Goal: Information Seeking & Learning: Learn about a topic

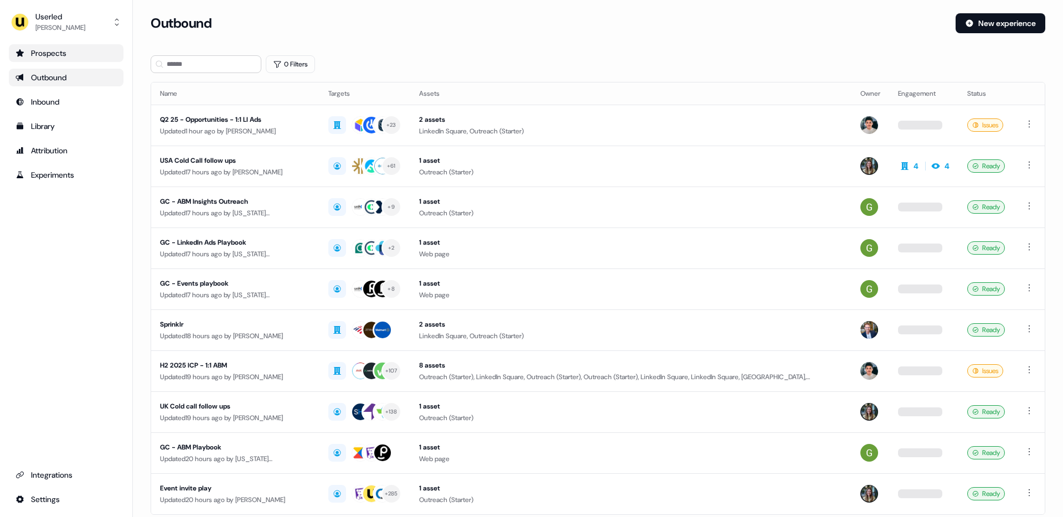
click at [79, 51] on div "Prospects" at bounding box center [66, 53] width 101 height 11
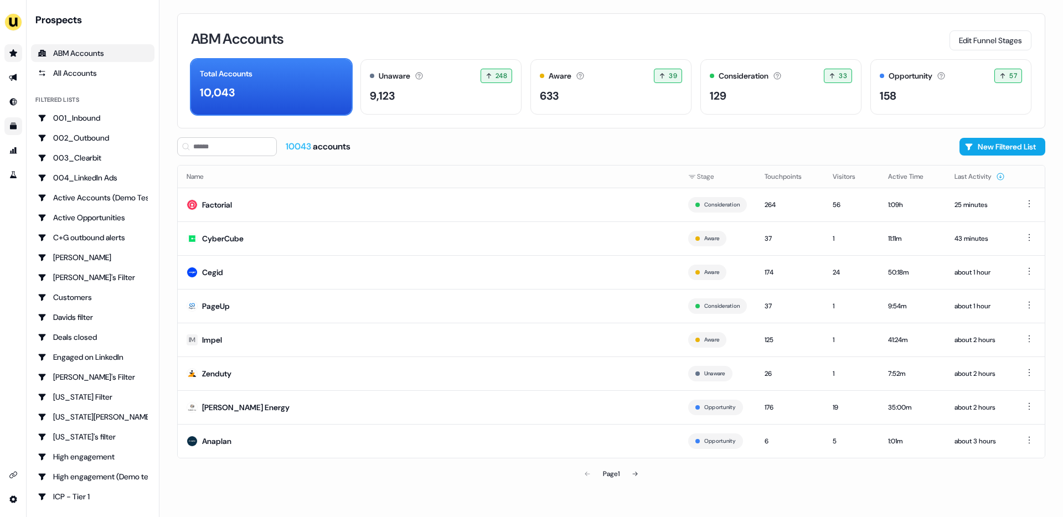
click at [12, 130] on icon "Go to templates" at bounding box center [13, 126] width 9 height 9
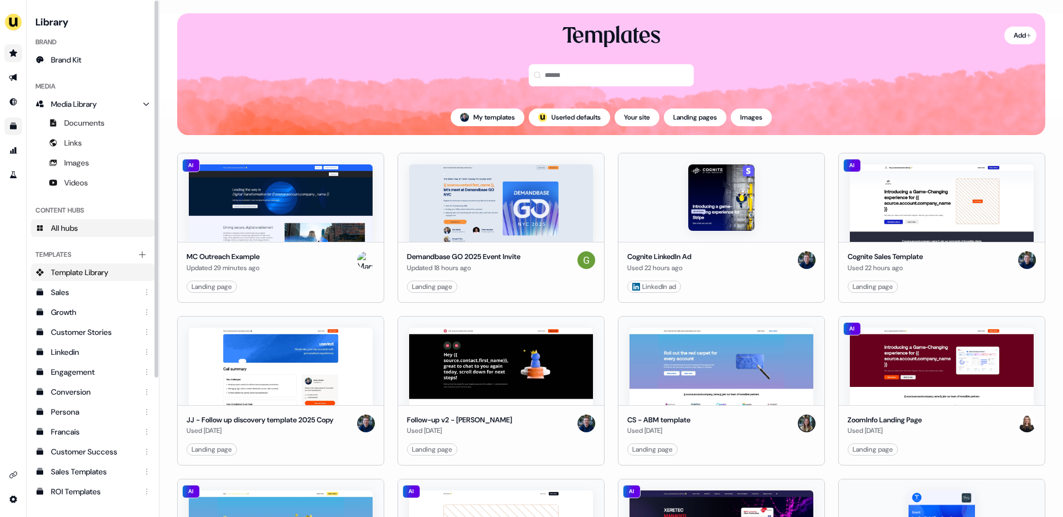
click at [61, 225] on span "All hubs" at bounding box center [64, 228] width 27 height 11
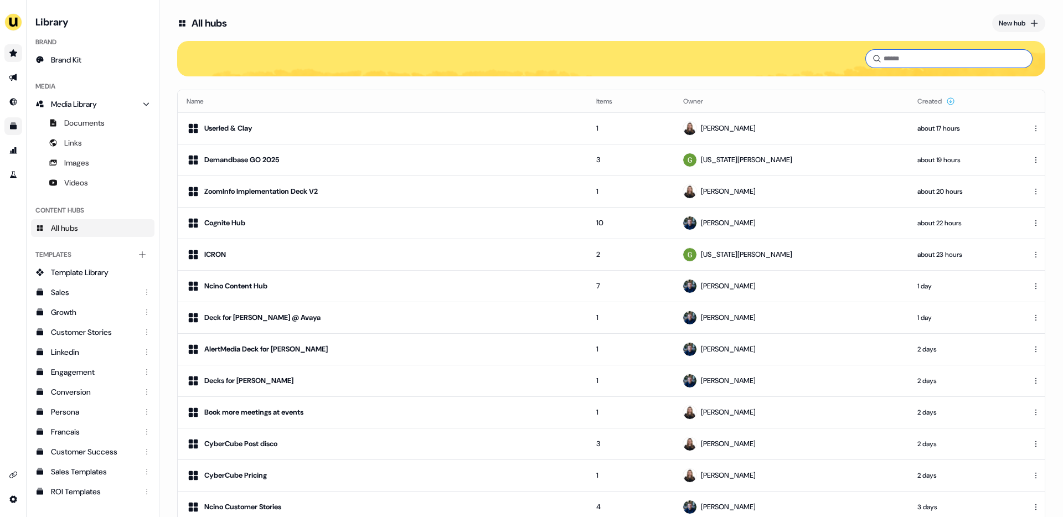
click at [913, 50] on input at bounding box center [949, 59] width 166 height 18
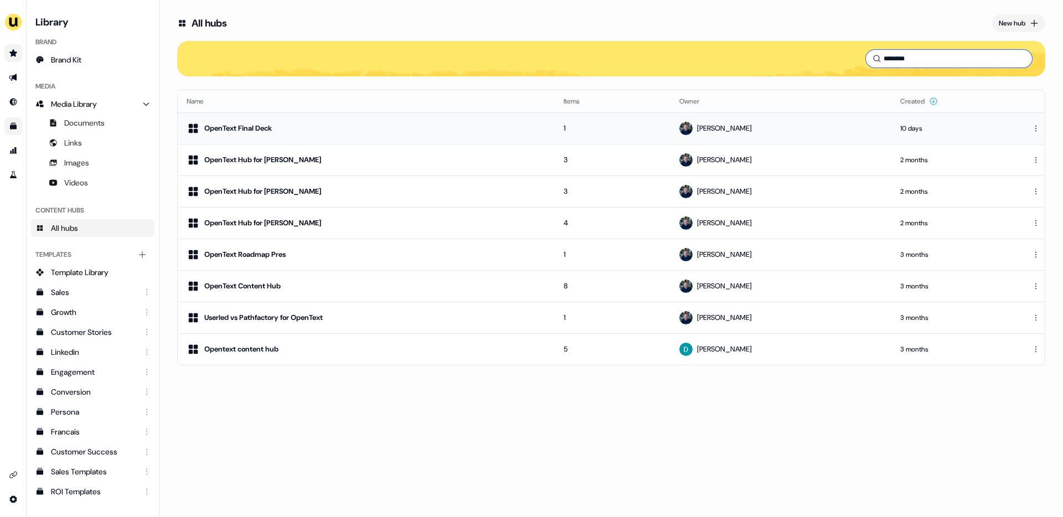
type input "********"
click at [357, 126] on div "OpenText Final Deck" at bounding box center [366, 128] width 359 height 13
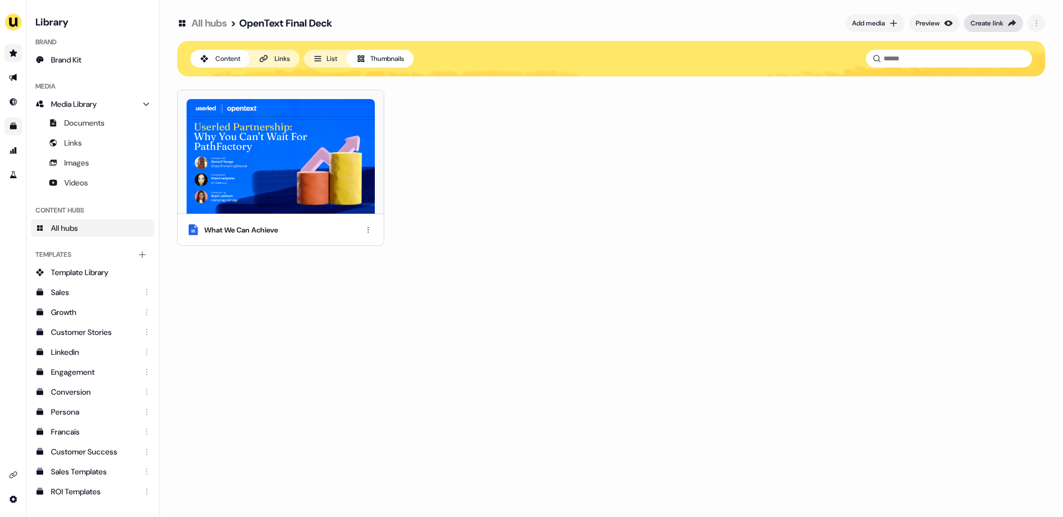
click at [988, 20] on div "Create link" at bounding box center [987, 23] width 33 height 11
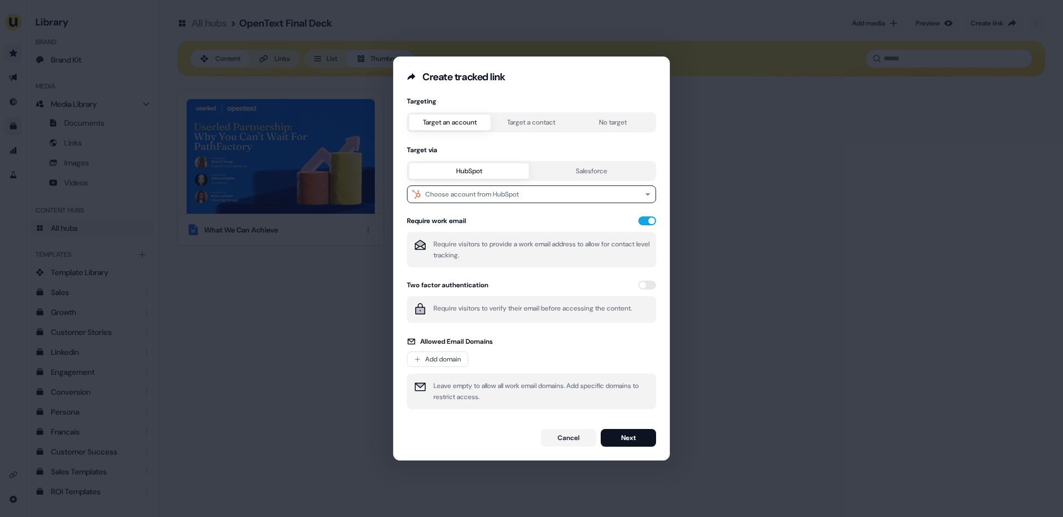
click at [729, 285] on div "Create tracked link Targeting Target an account Target a contact No target Targ…" at bounding box center [531, 258] width 1063 height 517
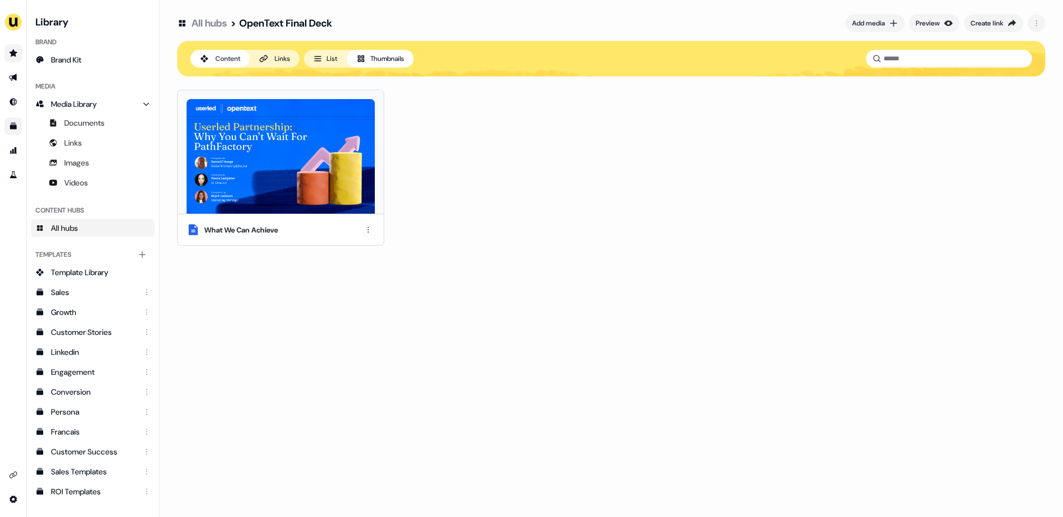
click at [280, 58] on div "Links" at bounding box center [283, 58] width 16 height 11
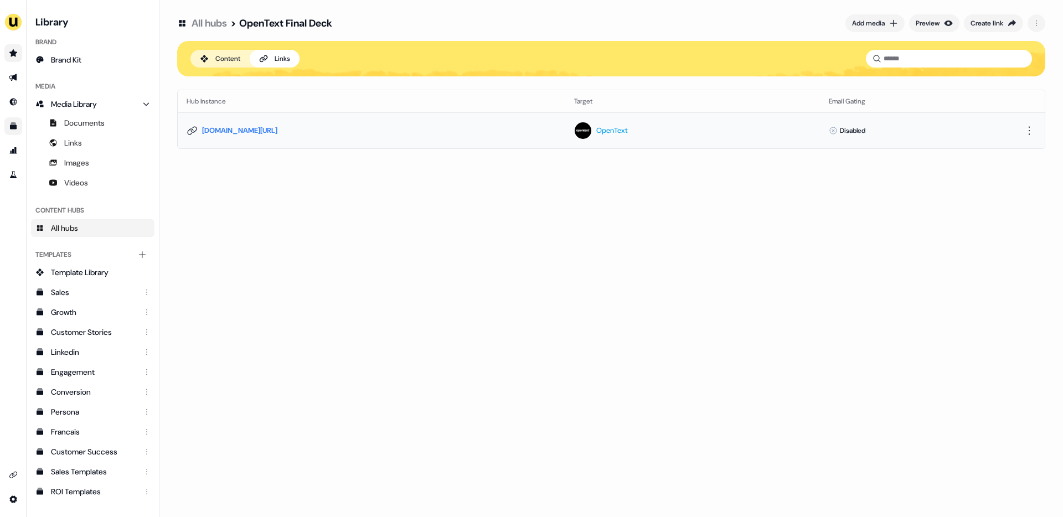
click at [196, 131] on icon at bounding box center [192, 130] width 11 height 11
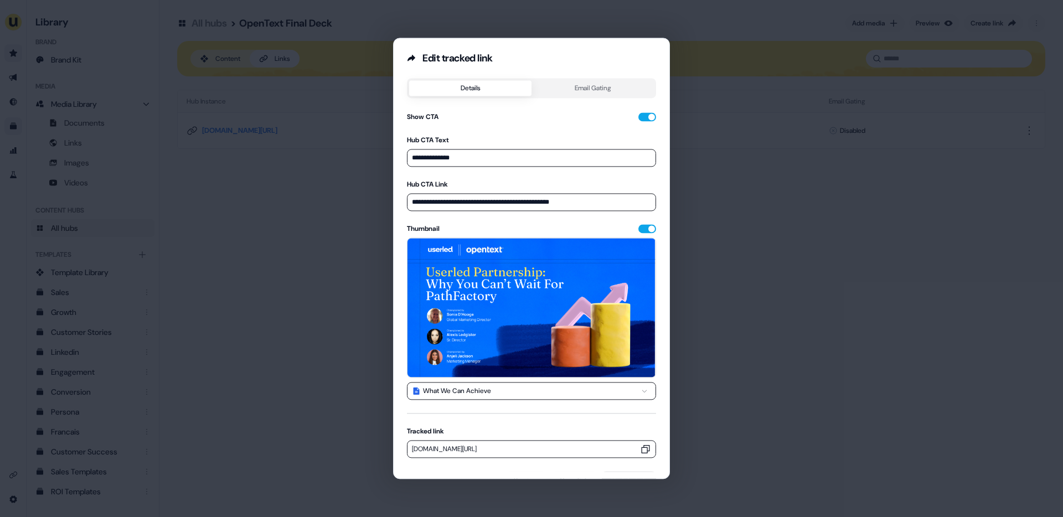
click at [643, 449] on icon "button" at bounding box center [645, 449] width 11 height 11
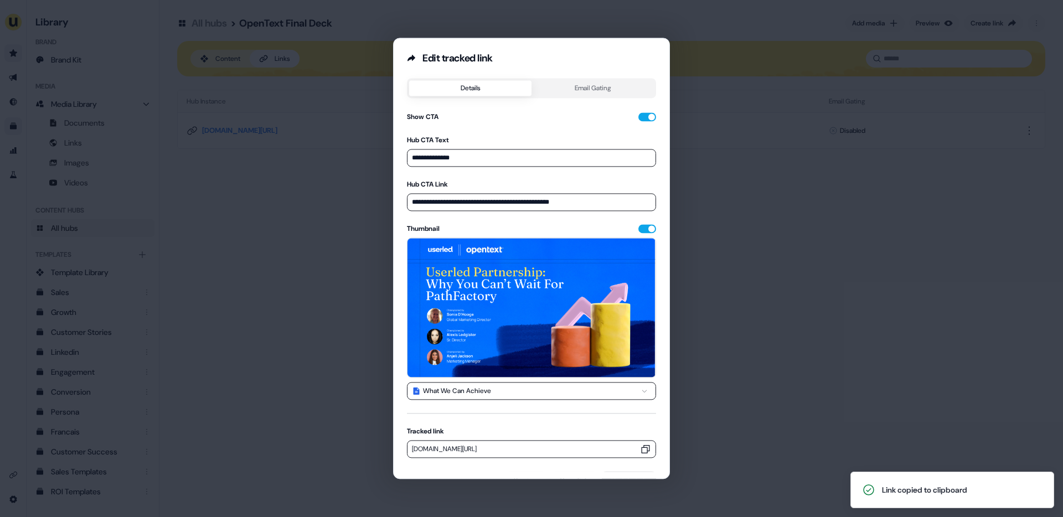
click at [208, 244] on div "**********" at bounding box center [531, 258] width 1063 height 517
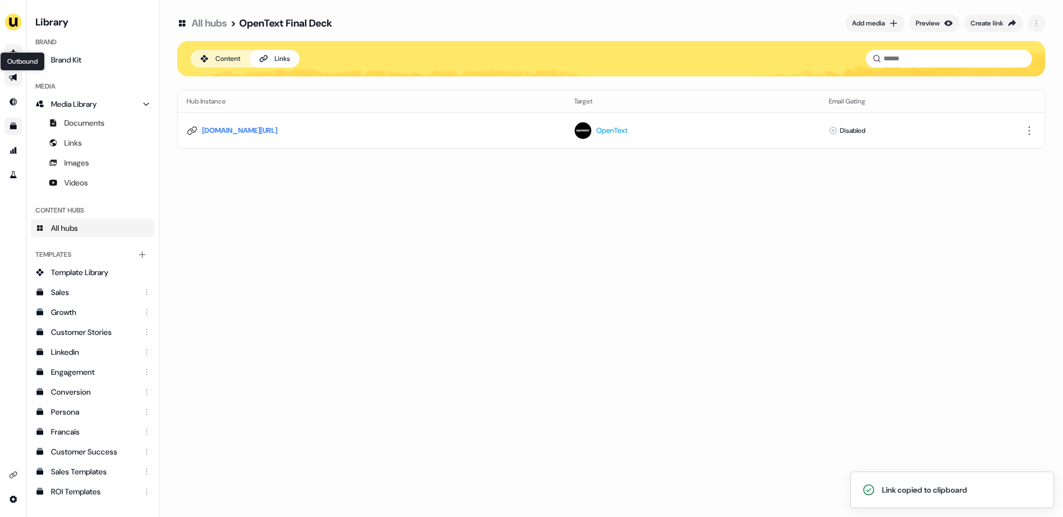
click at [12, 80] on icon "Go to outbound experience" at bounding box center [13, 77] width 8 height 7
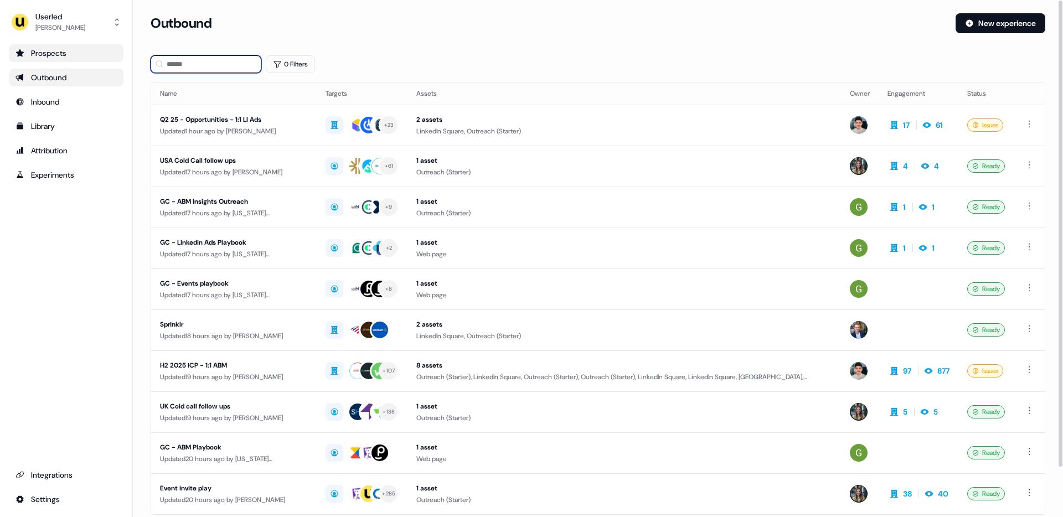
click at [206, 66] on input at bounding box center [206, 64] width 111 height 18
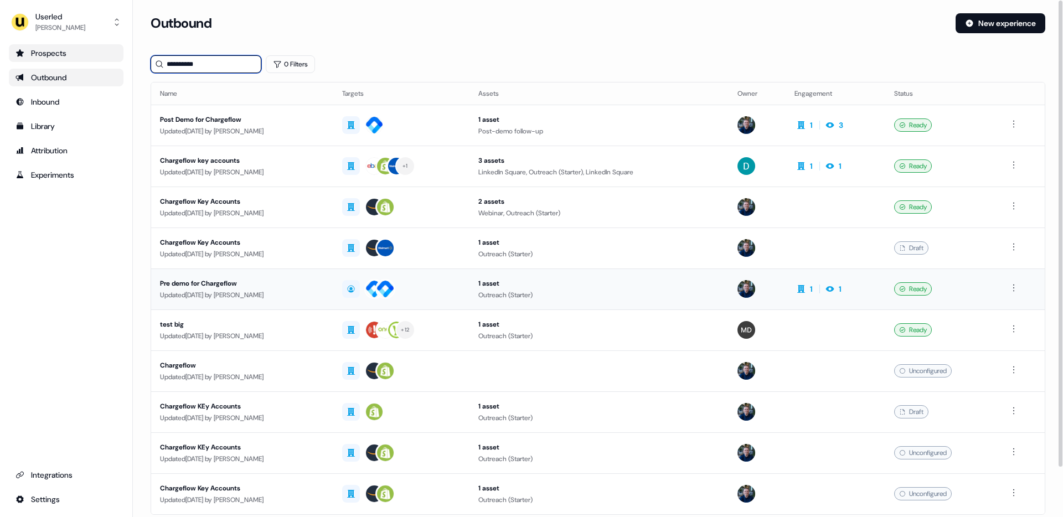
type input "**********"
click at [282, 278] on div "Pre demo for Chargeflow" at bounding box center [242, 283] width 164 height 11
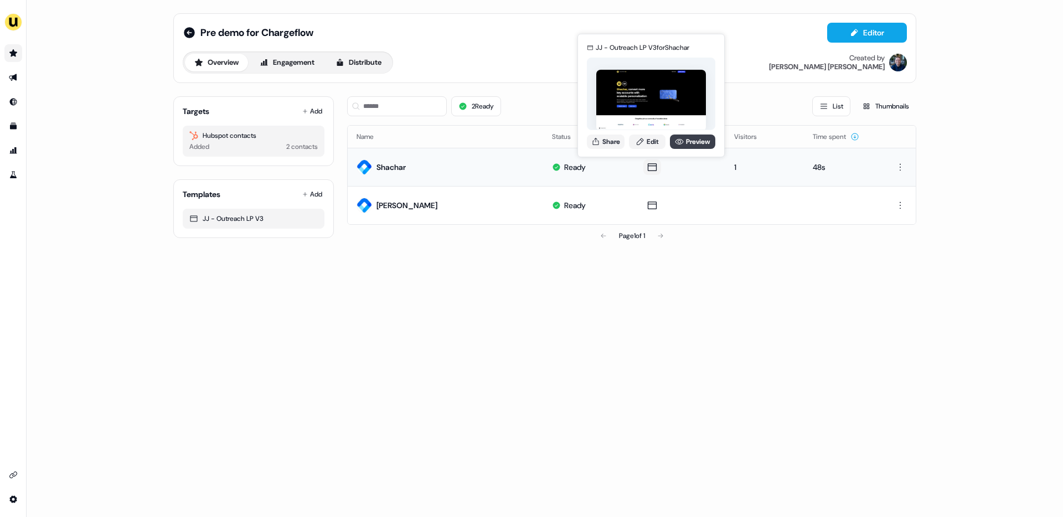
click at [703, 142] on link "Preview" at bounding box center [692, 142] width 45 height 14
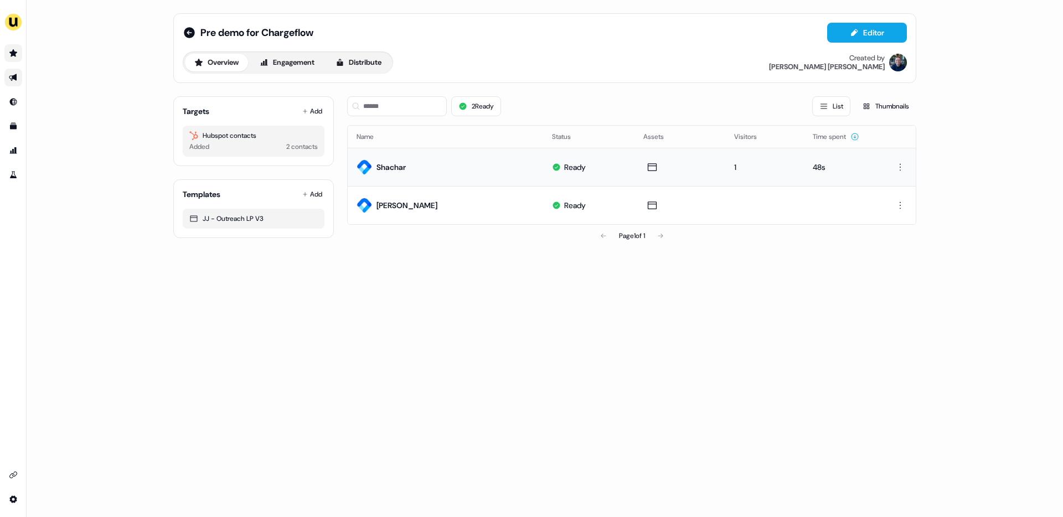
click at [13, 77] on icon "Go to outbound experience" at bounding box center [13, 77] width 8 height 7
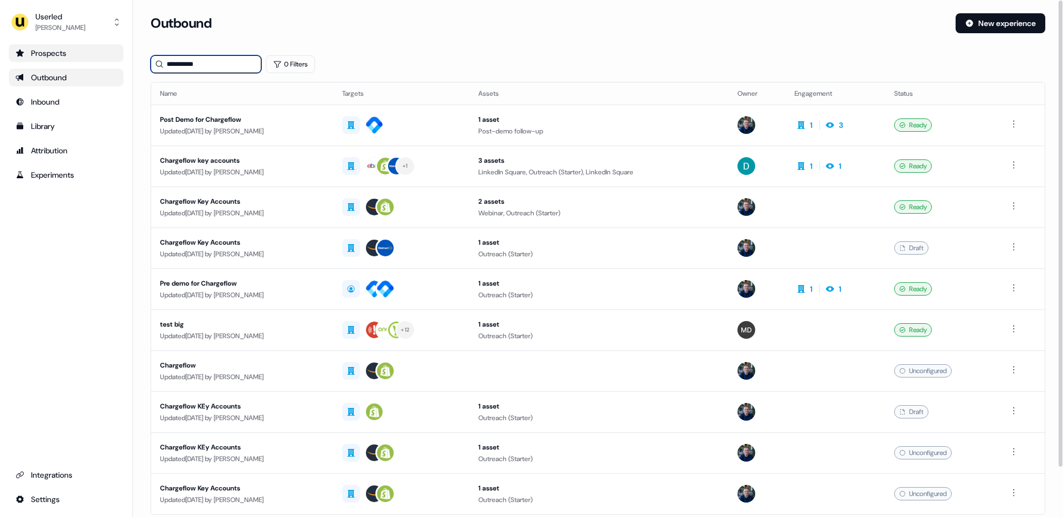
click at [213, 69] on input "**********" at bounding box center [206, 64] width 111 height 18
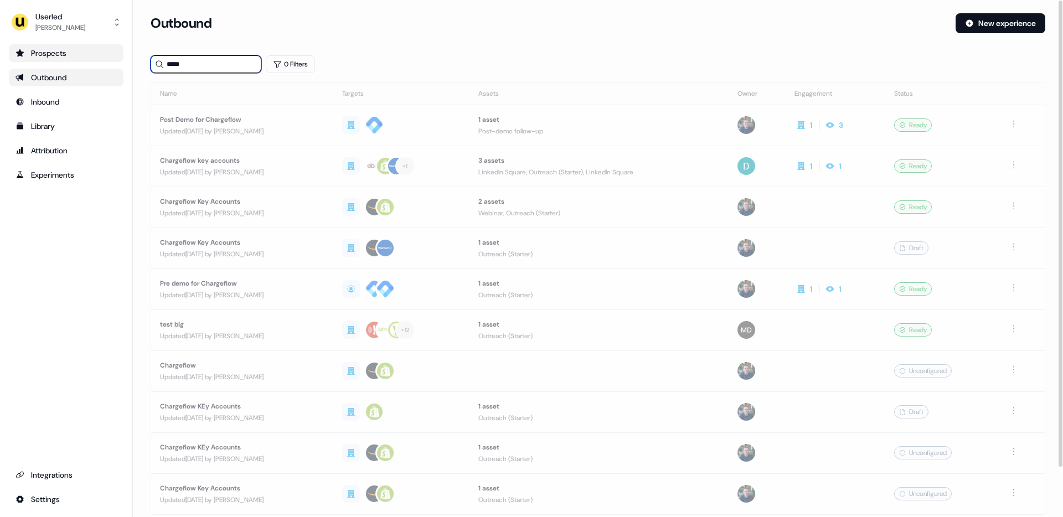
type input "*****"
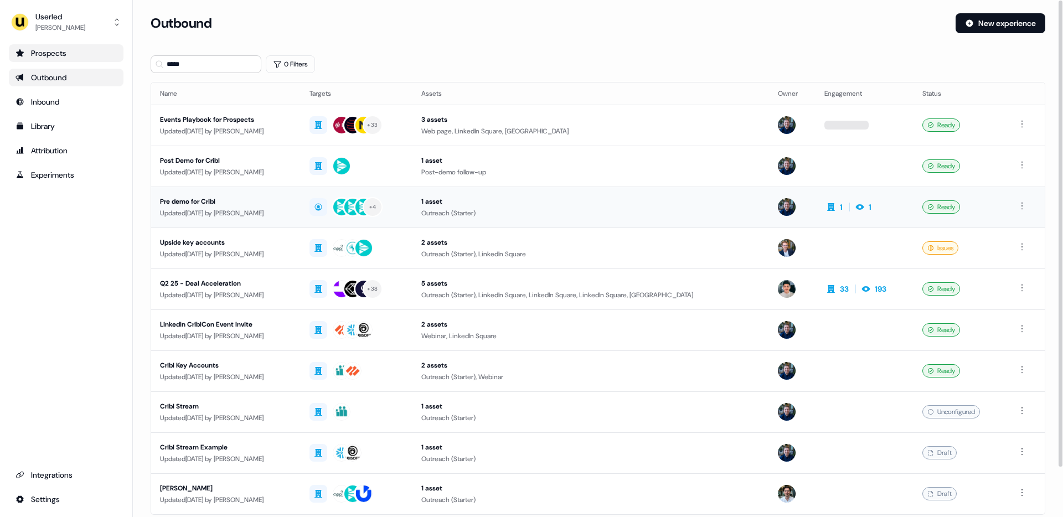
click at [292, 205] on div "Pre demo for Cribl" at bounding box center [226, 201] width 132 height 11
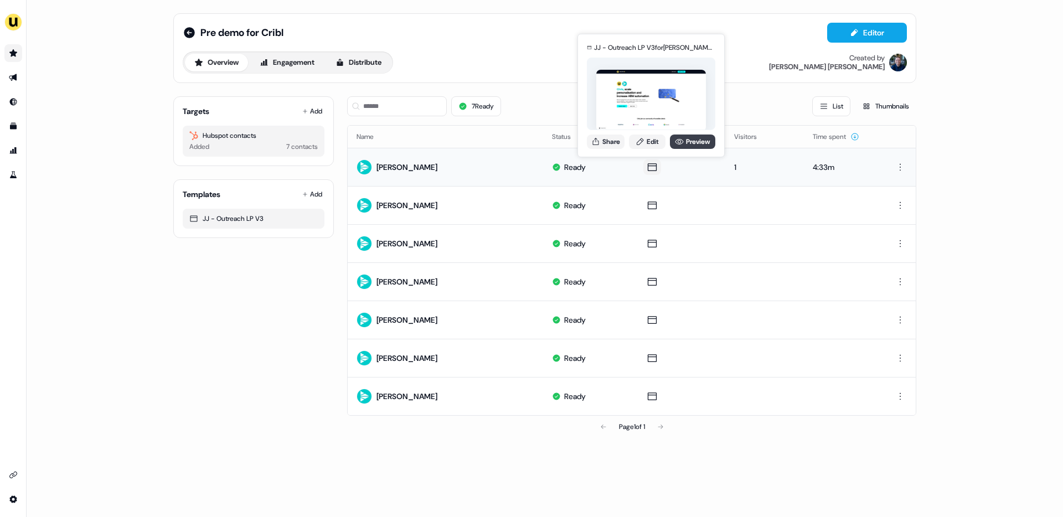
click at [686, 145] on link "Preview" at bounding box center [692, 142] width 45 height 14
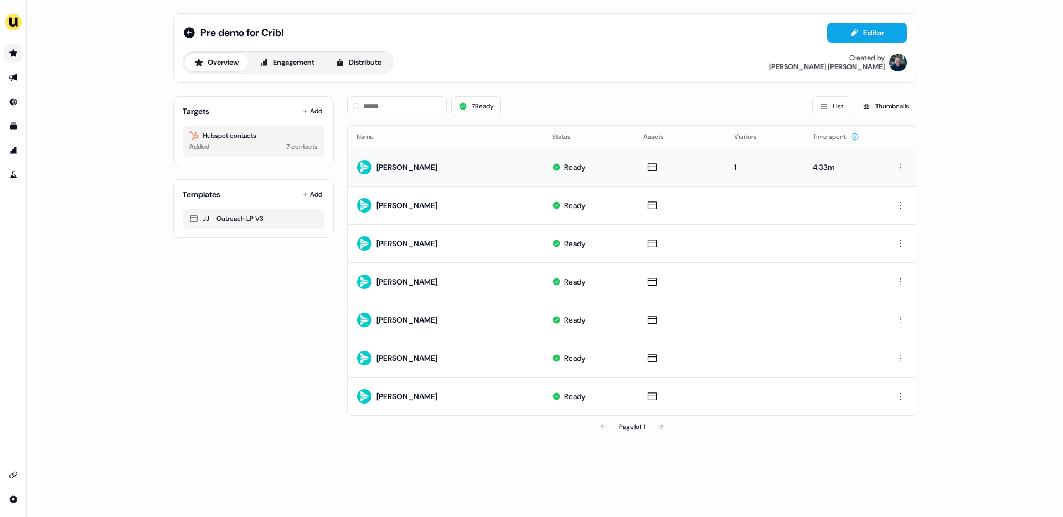
click at [12, 51] on icon "Go to prospects" at bounding box center [13, 52] width 8 height 7
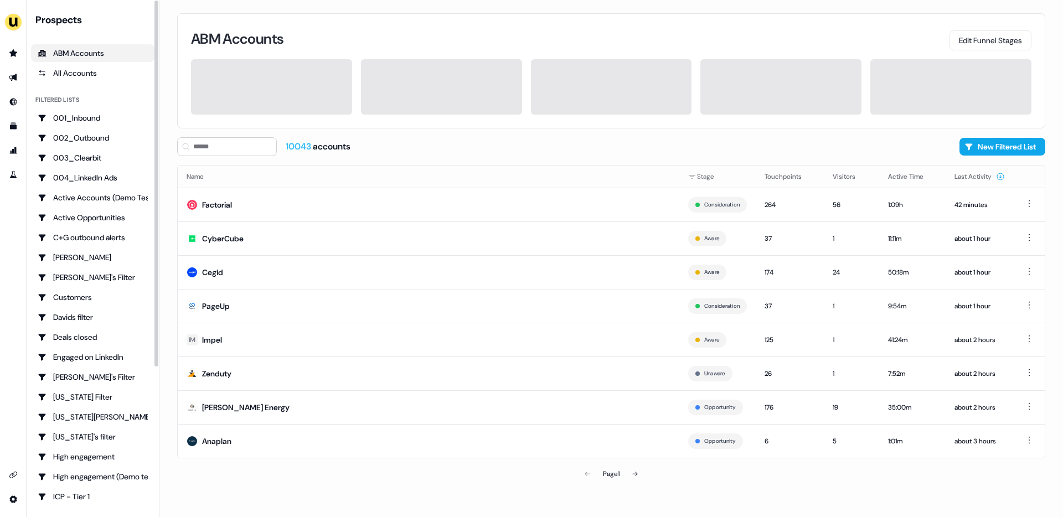
click at [168, 288] on div "ABM Accounts Edit Funnel Stages 10043 accounts New Filtered List Name Stage Tou…" at bounding box center [611, 258] width 904 height 517
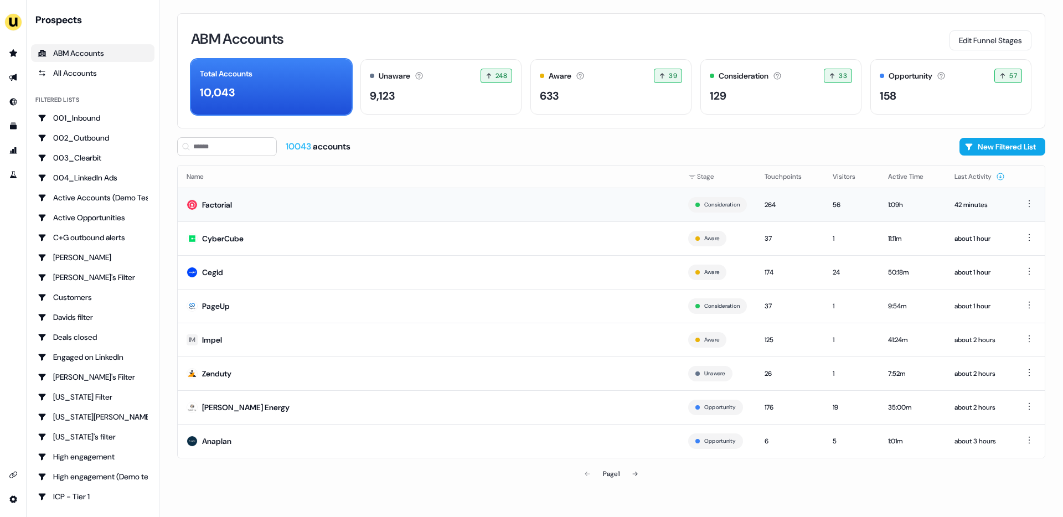
click at [245, 208] on td "Factorial" at bounding box center [429, 205] width 502 height 34
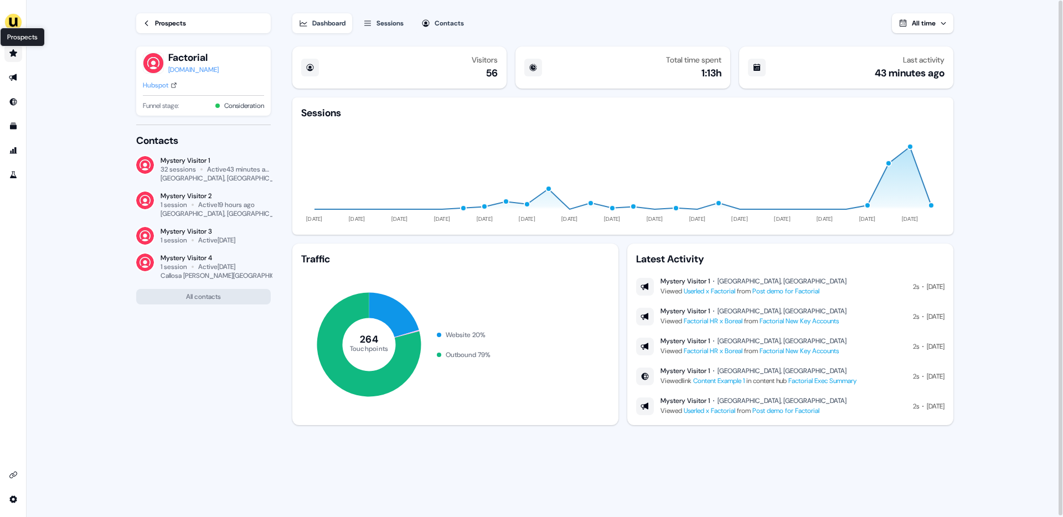
click at [16, 56] on icon "Go to prospects" at bounding box center [13, 52] width 8 height 7
